Goal: Task Accomplishment & Management: Manage account settings

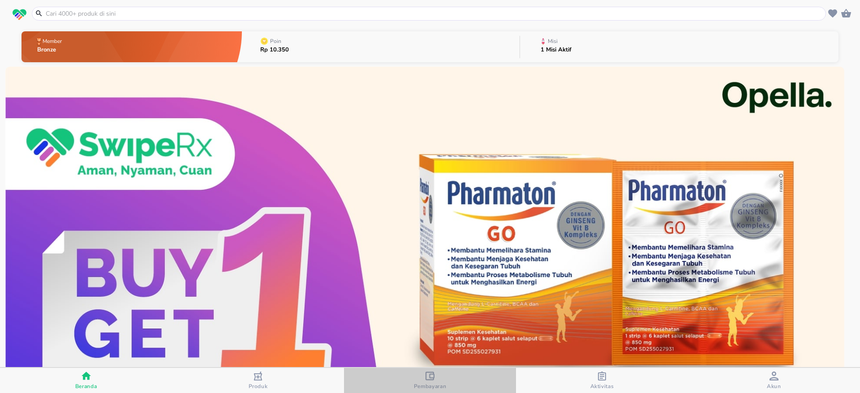
click at [416, 378] on div "Pembayaran" at bounding box center [430, 381] width 33 height 18
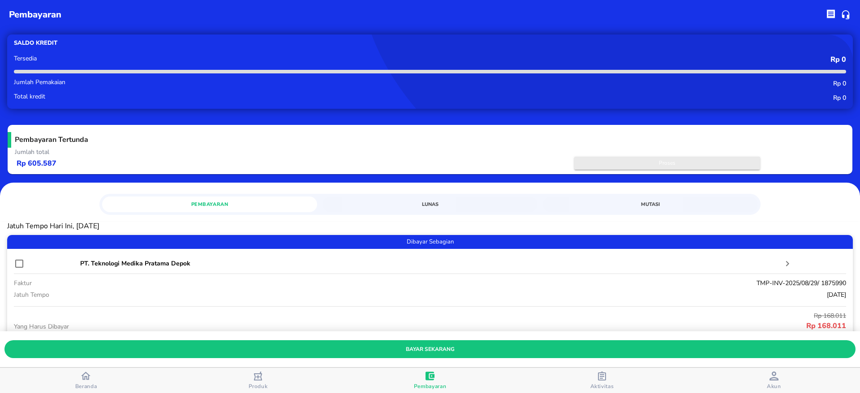
click at [638, 161] on span "Proses" at bounding box center [667, 163] width 177 height 9
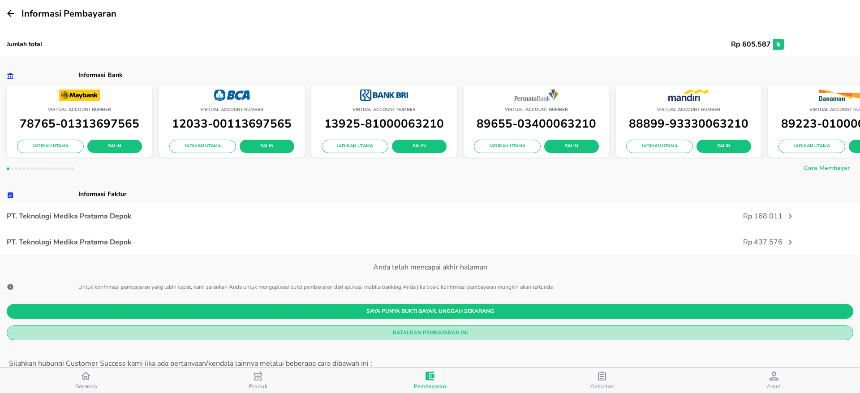
click at [420, 331] on span "Batalkan Pembayaran Ini" at bounding box center [430, 332] width 832 height 9
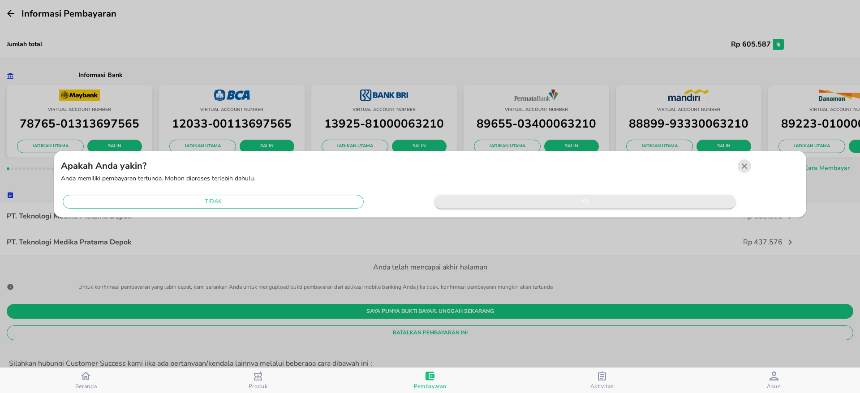
click at [521, 201] on span "ya" at bounding box center [585, 202] width 292 height 10
